Goal: Information Seeking & Learning: Learn about a topic

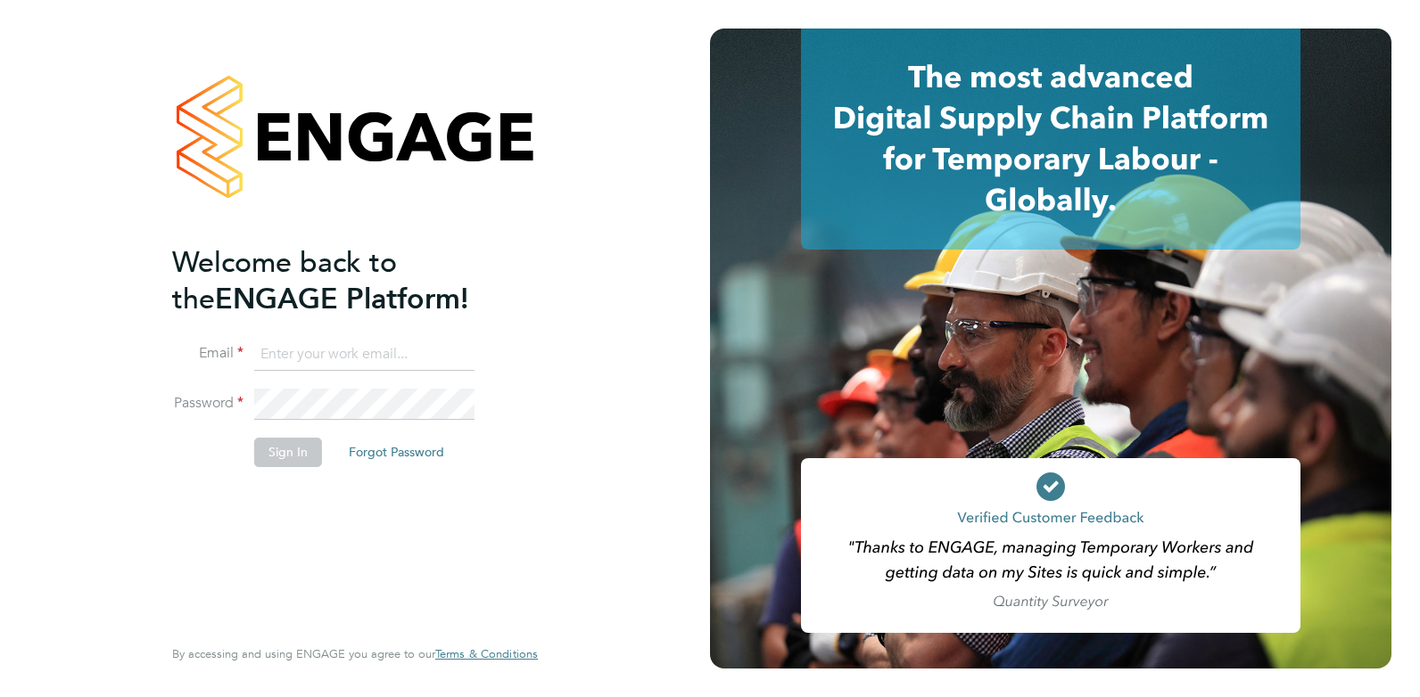
click at [318, 342] on input at bounding box center [364, 355] width 220 height 32
type input "[EMAIL_ADDRESS][DOMAIN_NAME]"
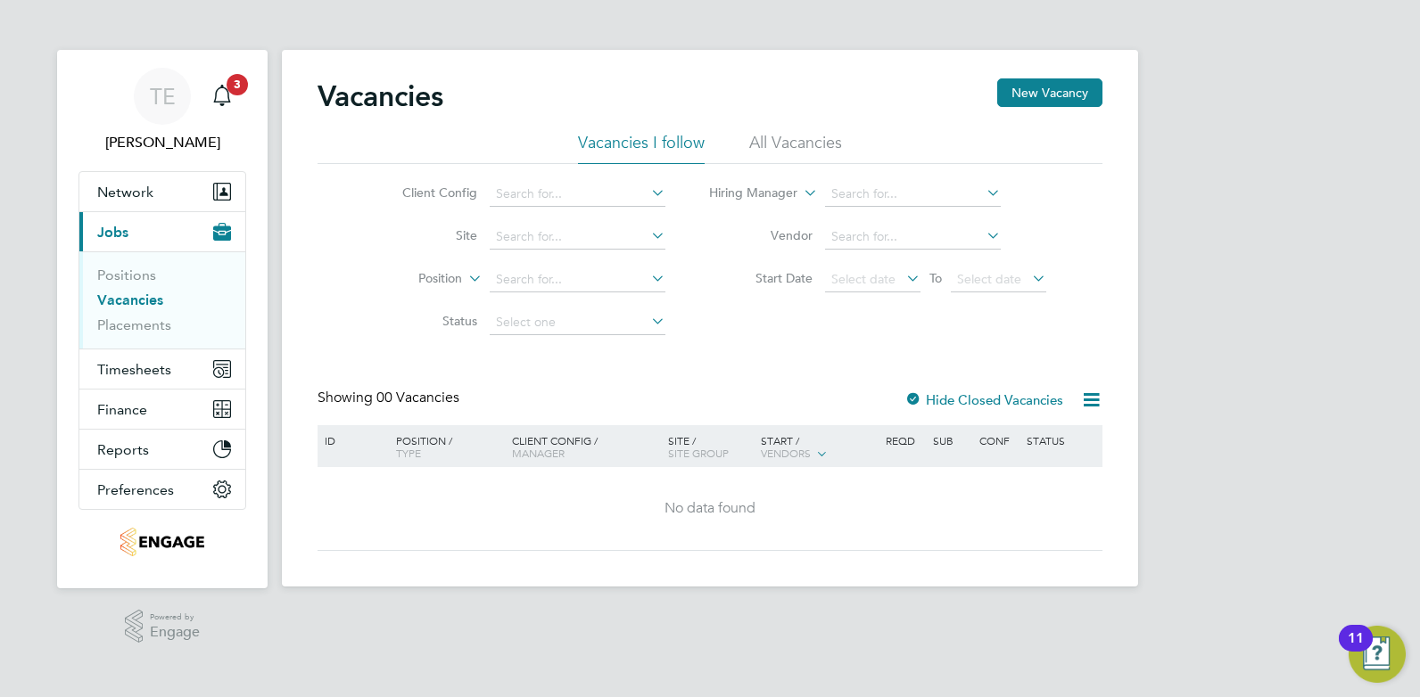
click at [786, 140] on li "All Vacancies" at bounding box center [795, 148] width 93 height 32
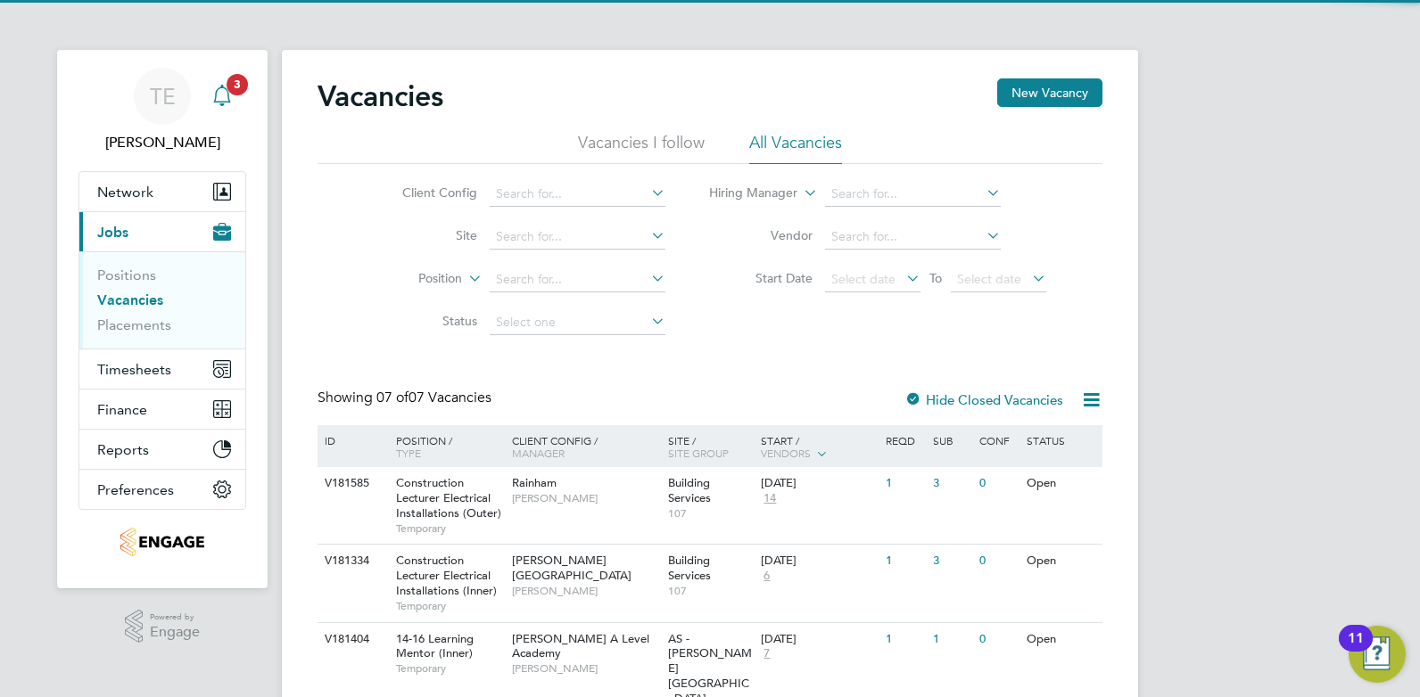
click at [222, 95] on icon "Main navigation" at bounding box center [221, 95] width 21 height 21
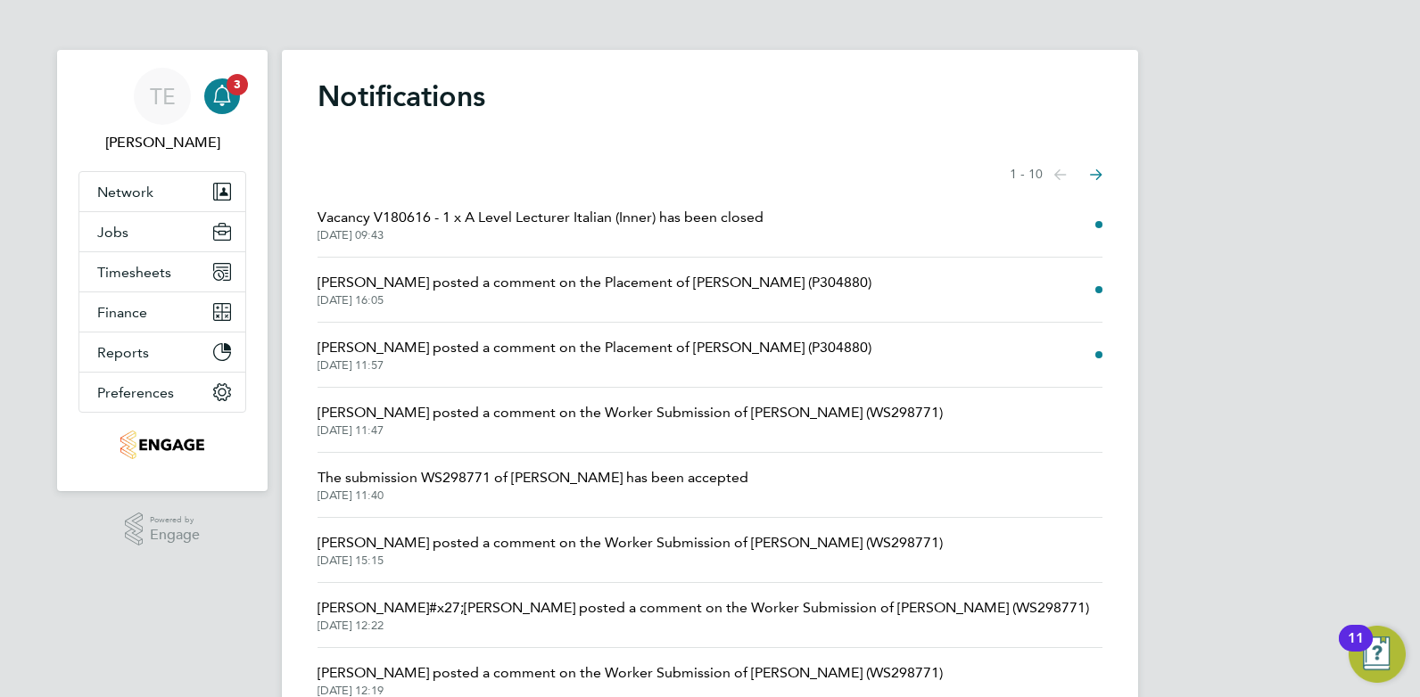
click at [473, 226] on span "Vacancy V180616 - 1 x A Level Lecturer Italian (Inner) has been closed" at bounding box center [540, 217] width 446 height 21
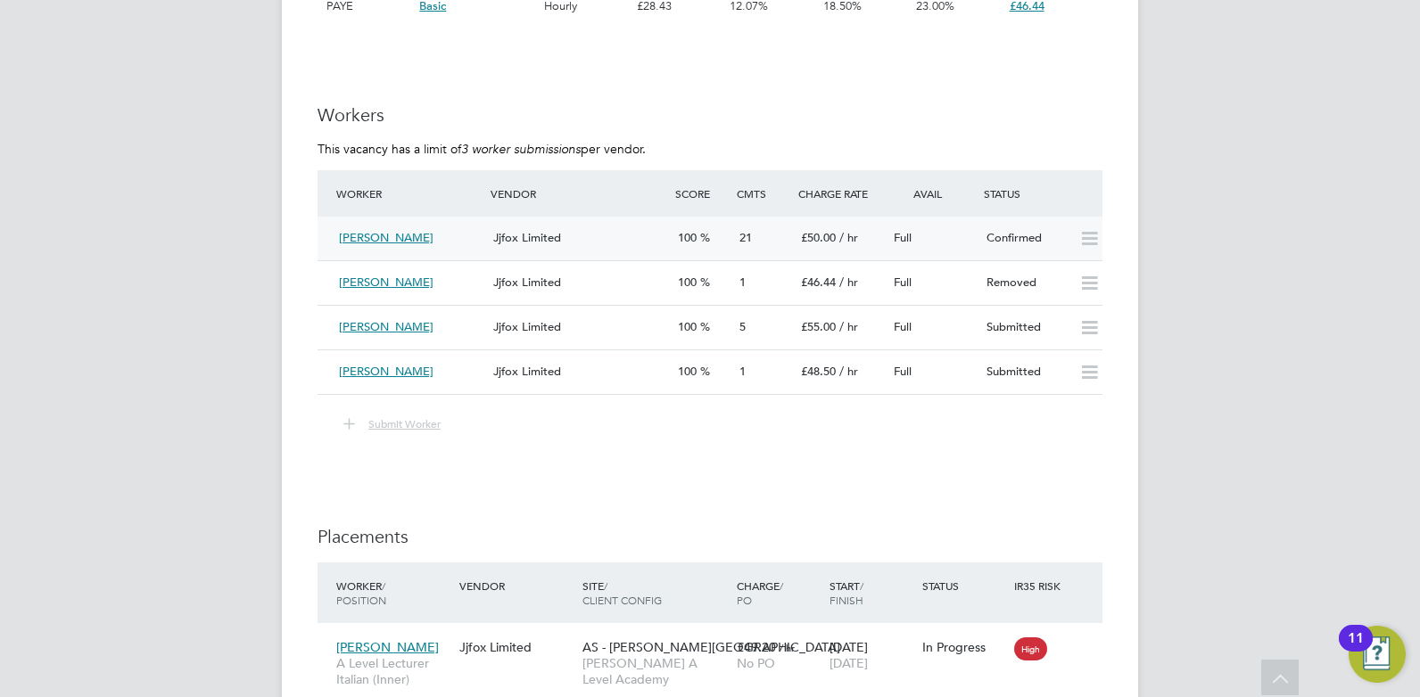
click at [456, 227] on div "Loredana Skeate" at bounding box center [409, 238] width 154 height 29
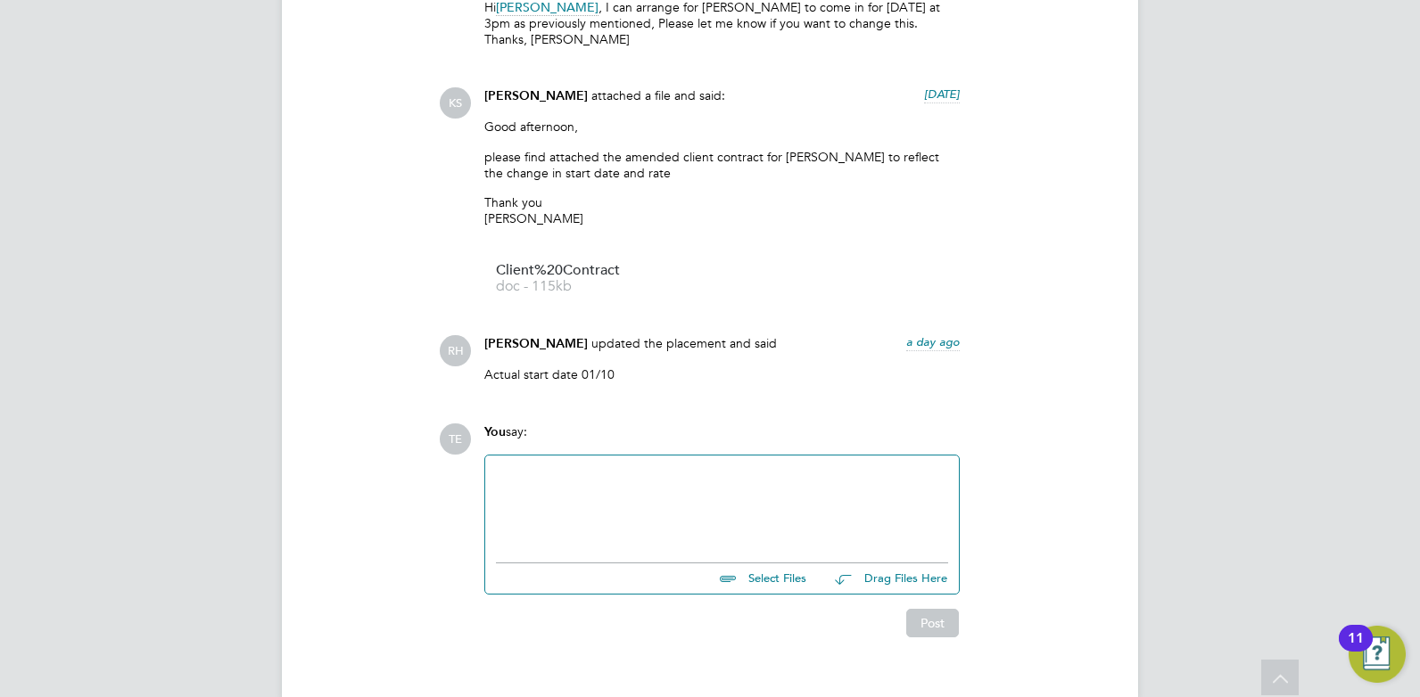
click at [628, 470] on div at bounding box center [722, 504] width 452 height 77
